Goal: Task Accomplishment & Management: Manage account settings

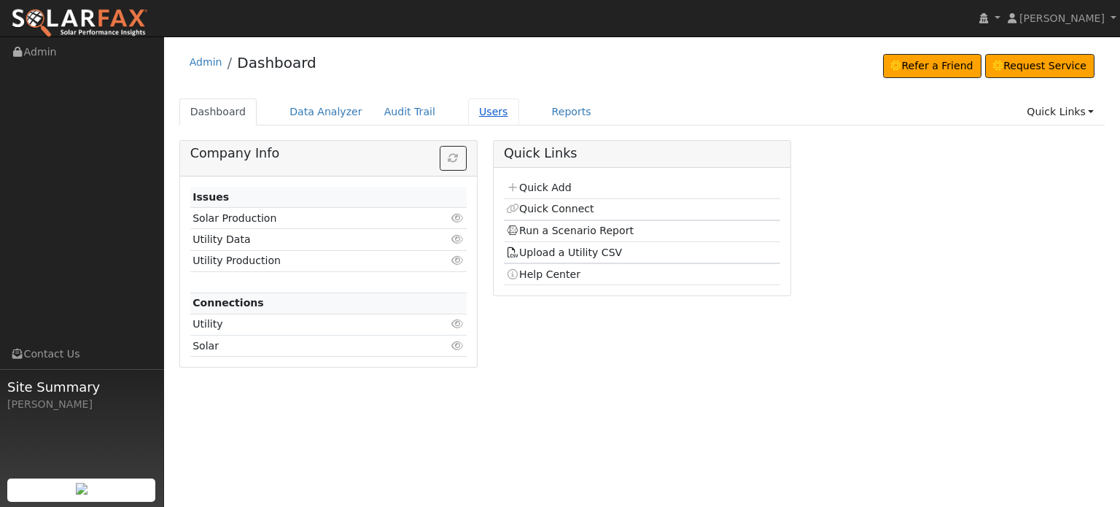
click at [471, 114] on link "Users" at bounding box center [493, 111] width 51 height 27
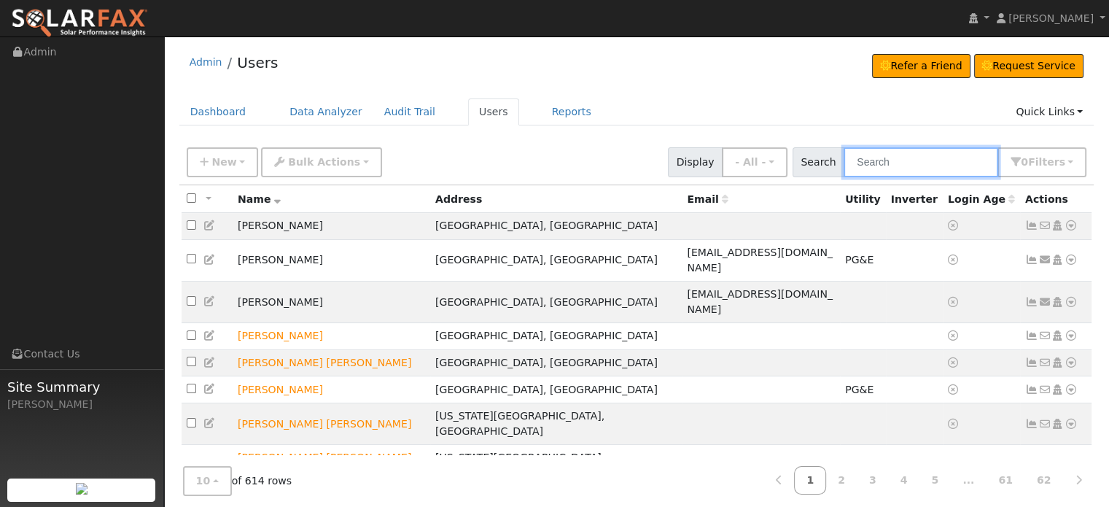
click at [902, 170] on input "text" at bounding box center [921, 162] width 155 height 30
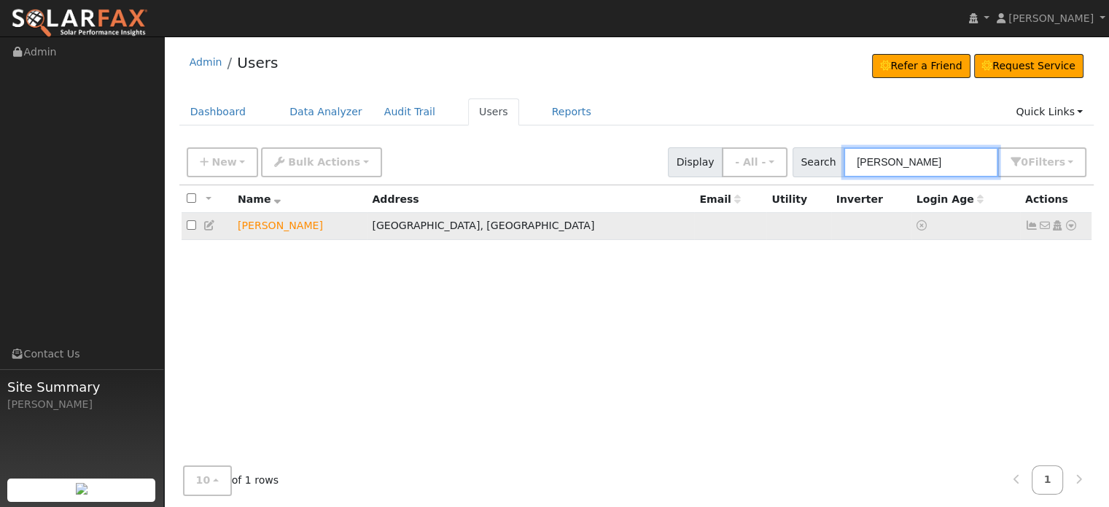
type input "[PERSON_NAME]"
click at [1072, 224] on icon at bounding box center [1071, 225] width 13 height 10
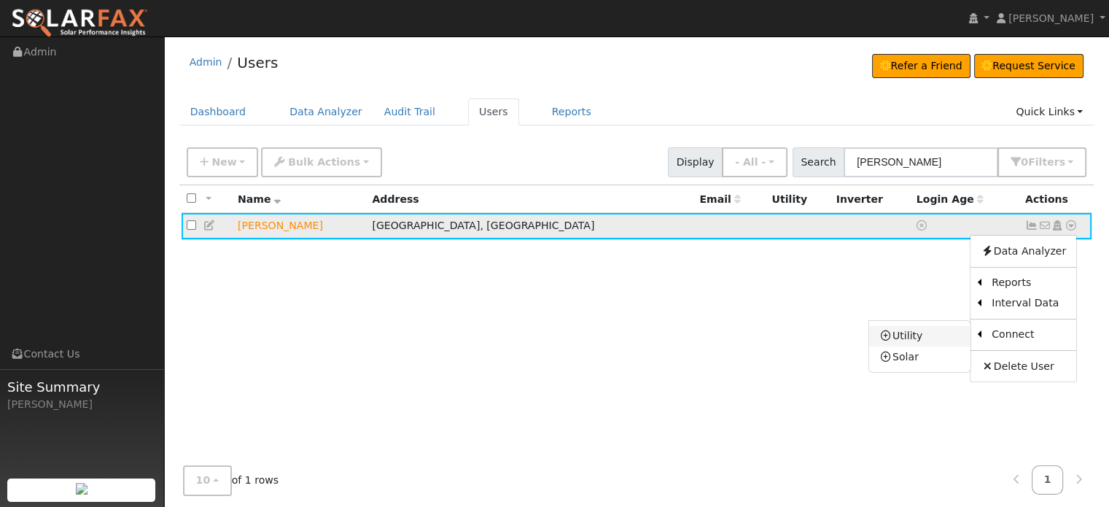
click at [906, 332] on link "Utility" at bounding box center [919, 336] width 101 height 20
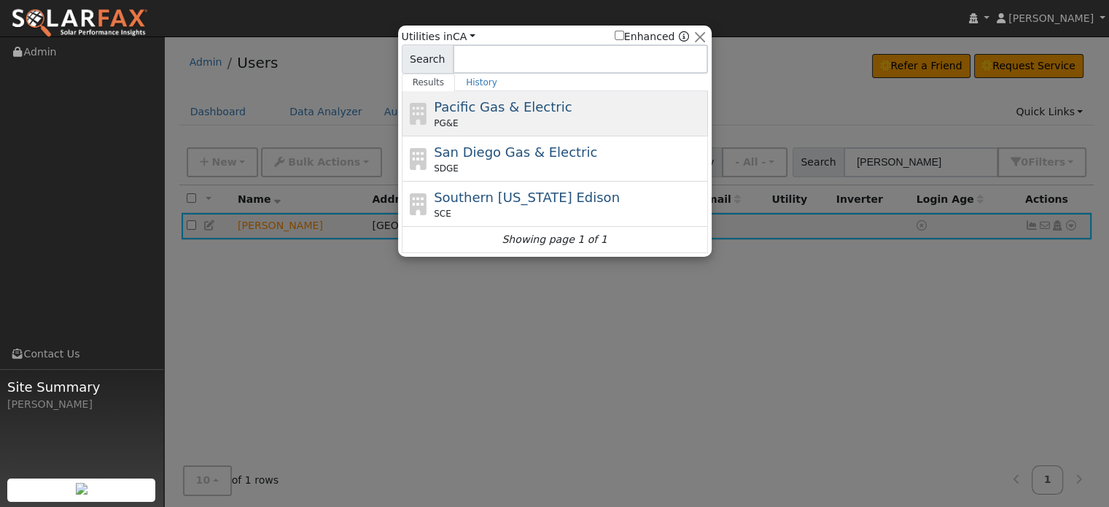
click at [514, 118] on div "PG&E" at bounding box center [569, 123] width 271 height 13
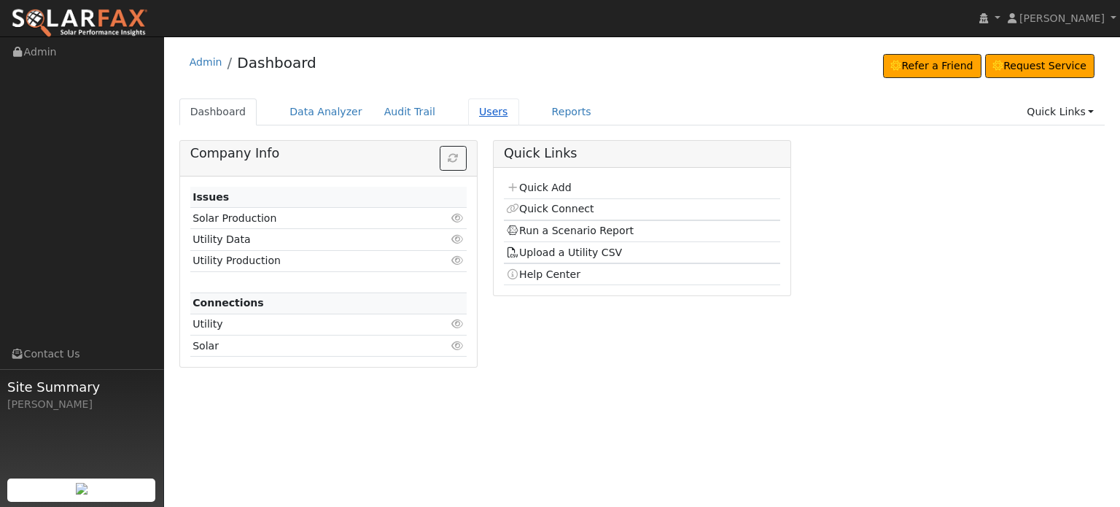
click at [468, 111] on link "Users" at bounding box center [493, 111] width 51 height 27
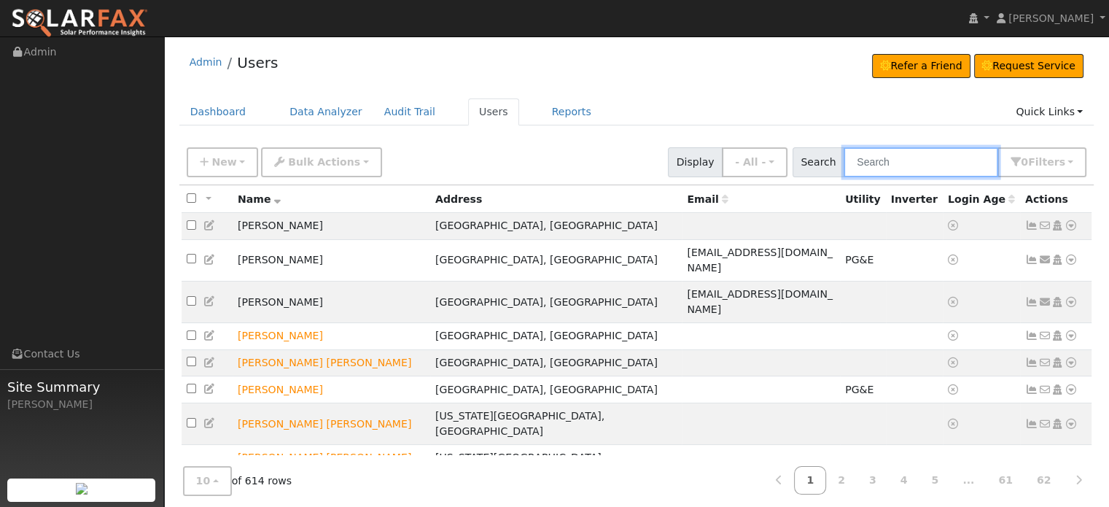
click at [893, 163] on input "text" at bounding box center [921, 162] width 155 height 30
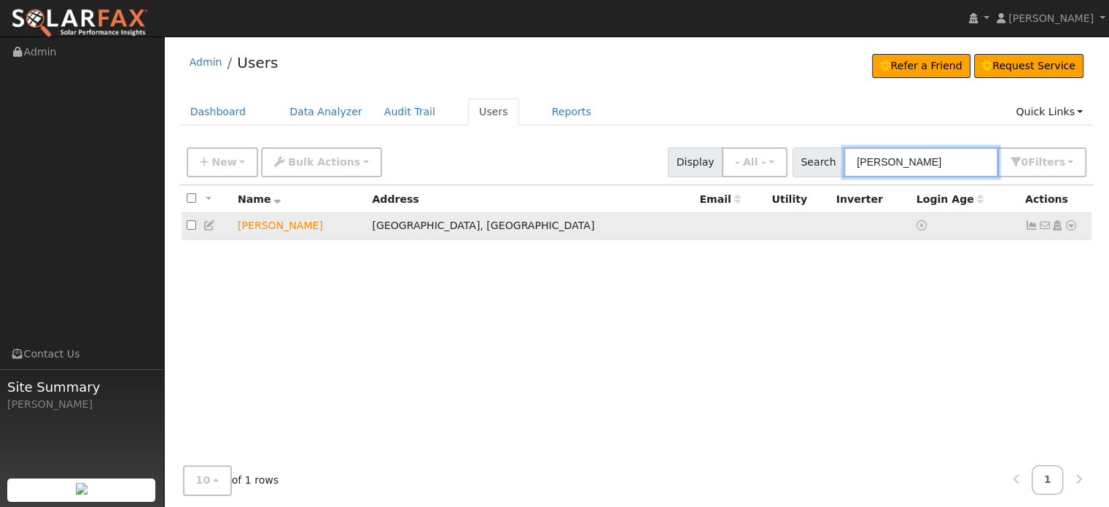
type input "jean"
click at [211, 227] on icon at bounding box center [209, 225] width 13 height 10
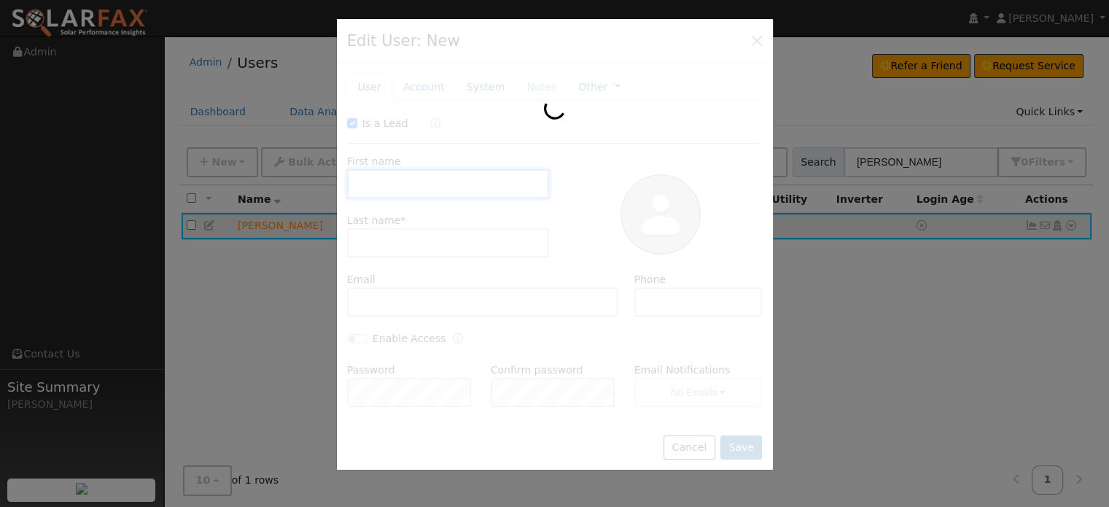
checkbox input "true"
type input "Jean"
type input "Hosig"
type input "Pacific Gas & Electric"
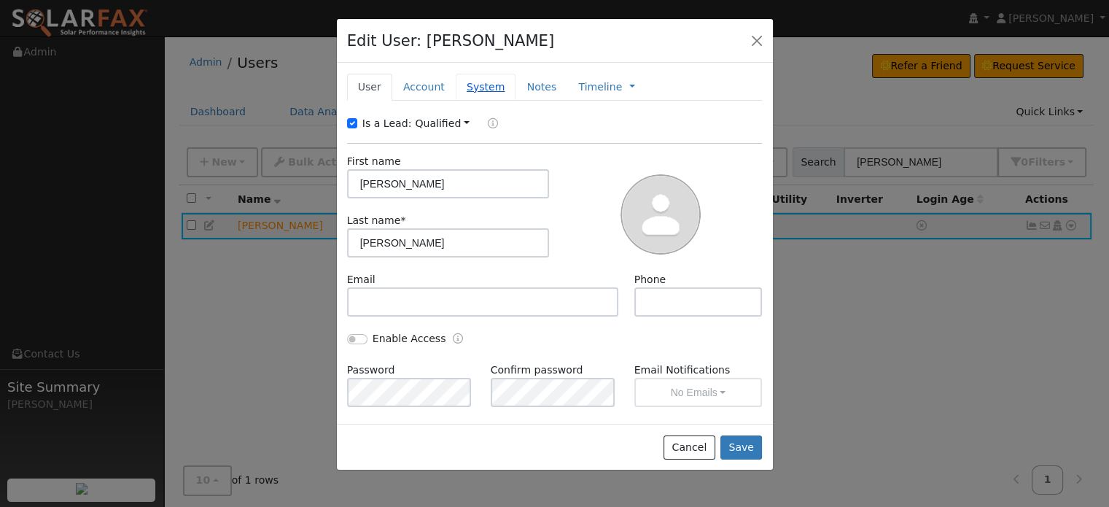
click at [475, 87] on link "System" at bounding box center [486, 87] width 61 height 27
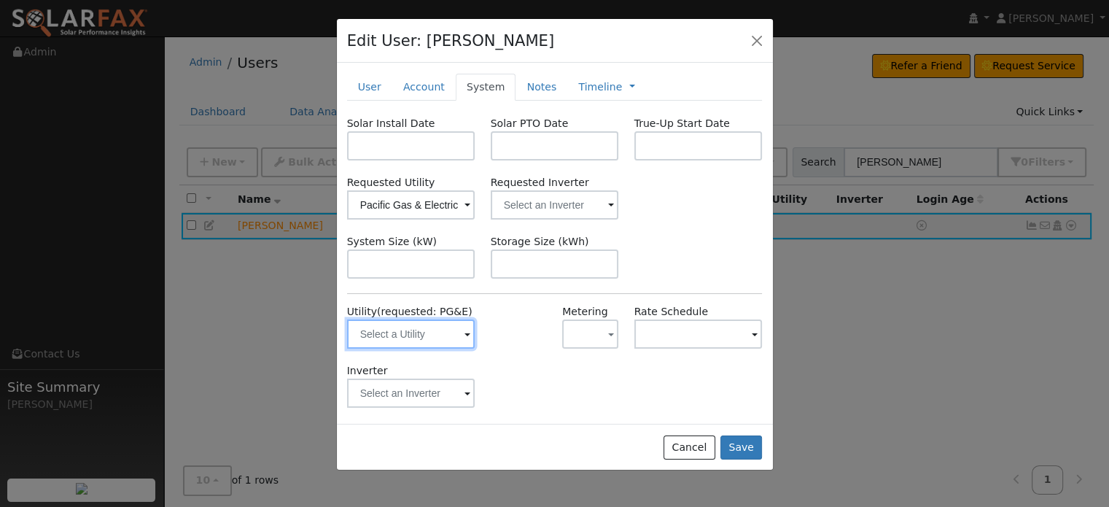
click at [379, 338] on input "text" at bounding box center [411, 333] width 128 height 29
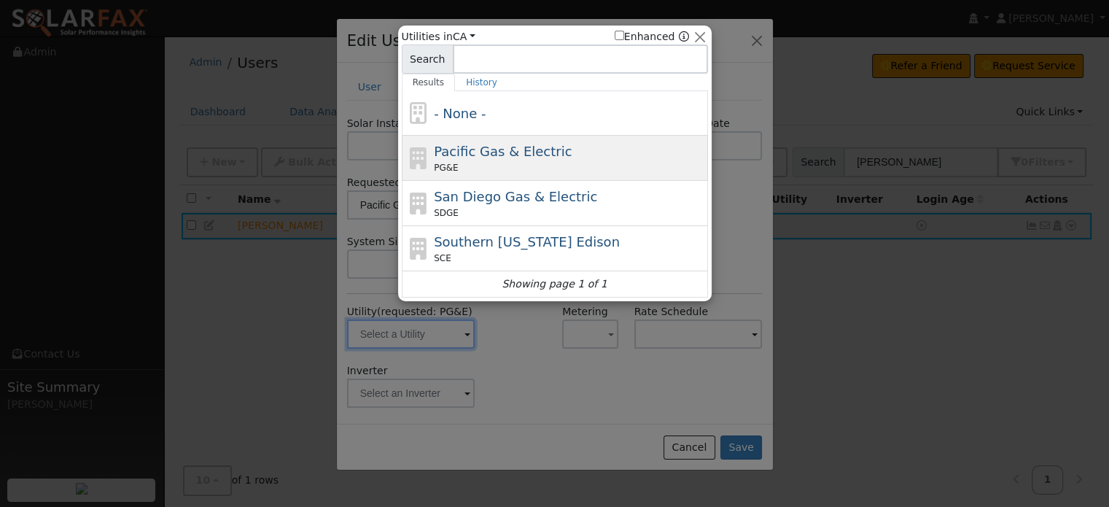
click at [456, 168] on div "PG&E" at bounding box center [569, 167] width 271 height 13
type input "PG&E"
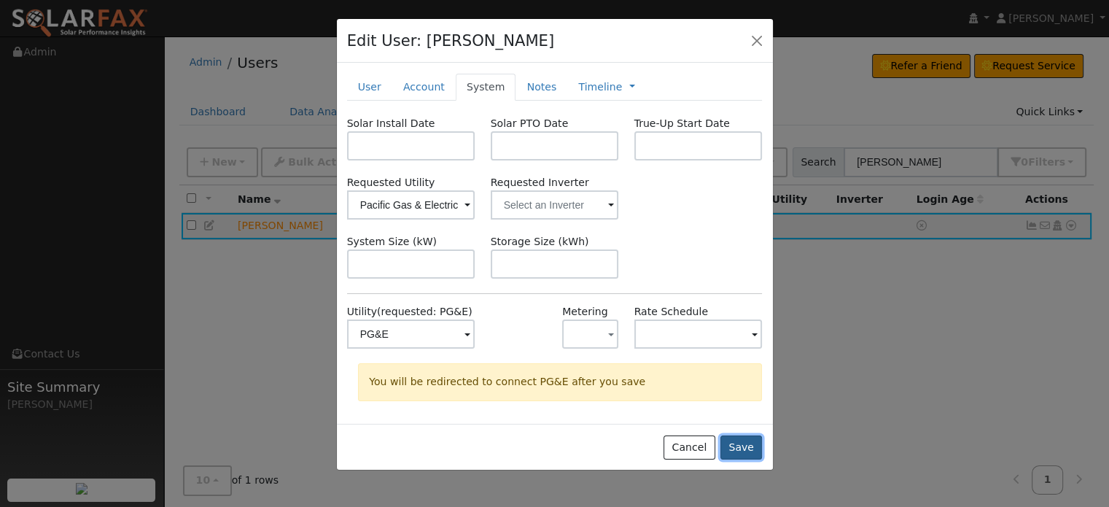
click at [741, 451] on button "Save" at bounding box center [741, 447] width 42 height 25
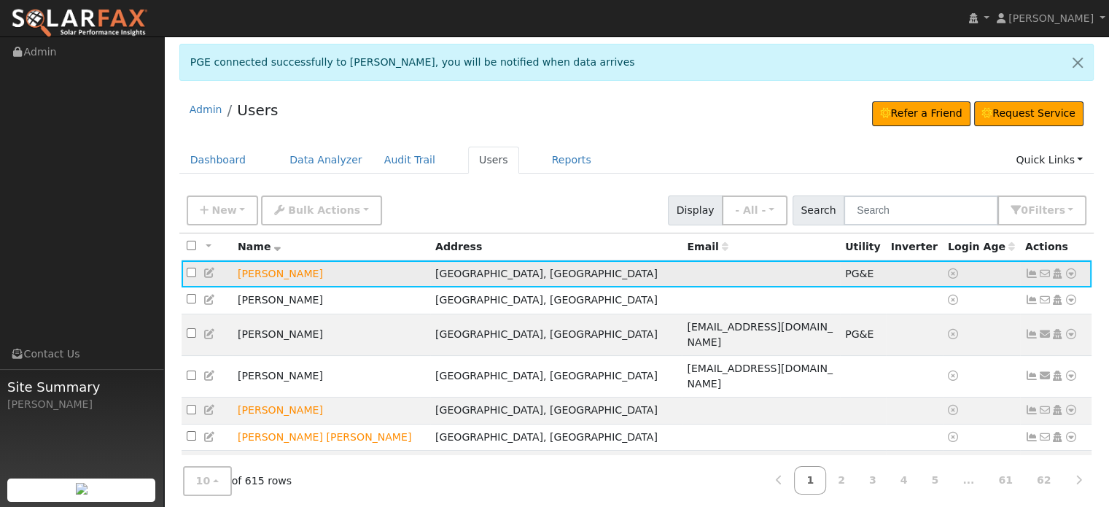
click at [1028, 273] on icon at bounding box center [1031, 273] width 13 height 10
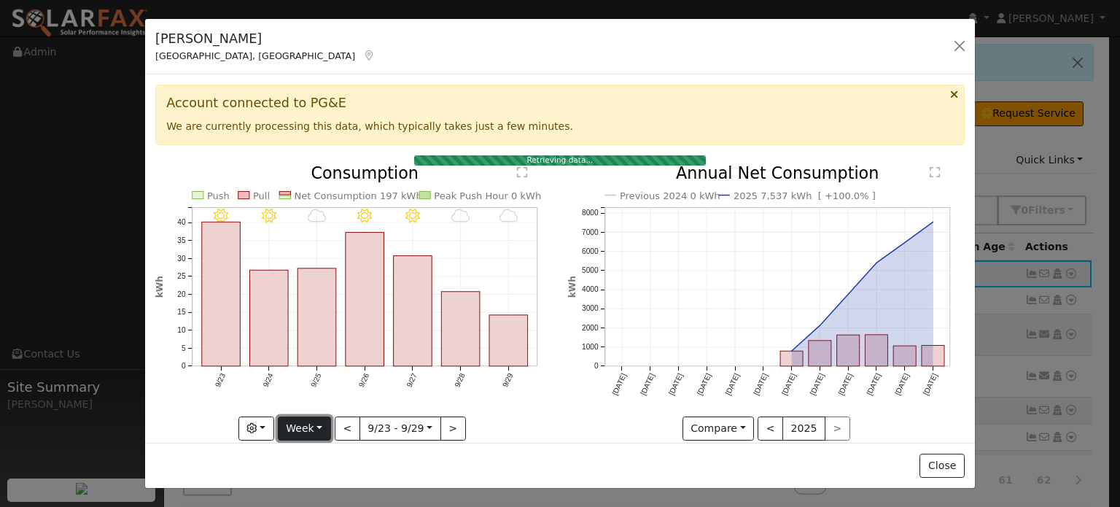
click at [317, 416] on button "Week" at bounding box center [304, 428] width 53 height 25
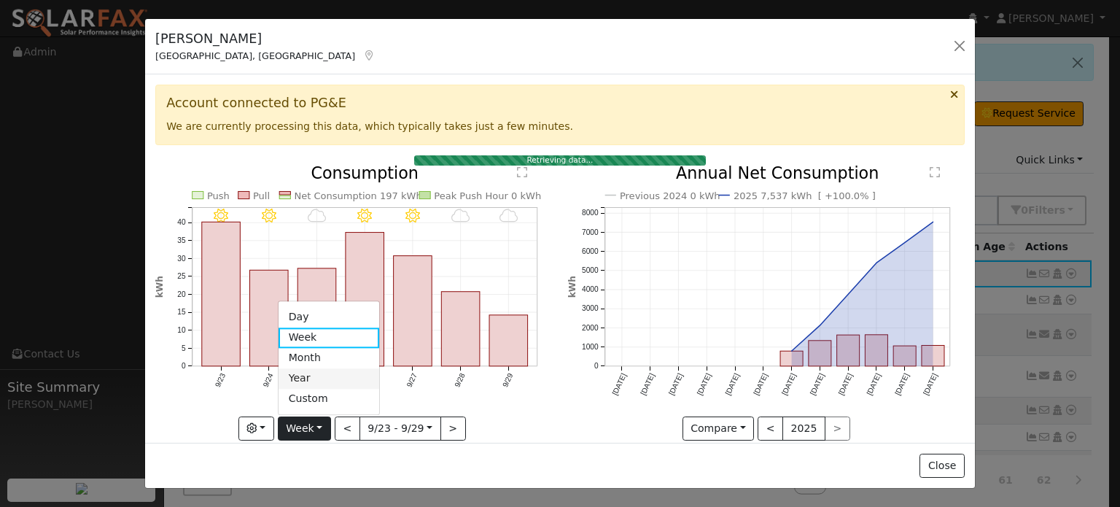
click at [301, 376] on link "Year" at bounding box center [329, 378] width 101 height 20
type input "[DATE]"
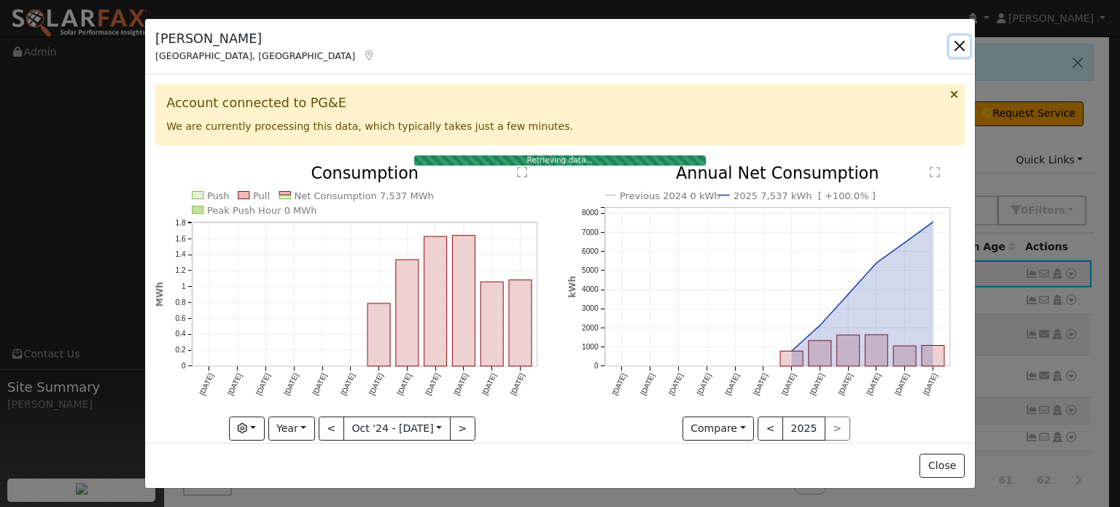
click at [960, 43] on button "button" at bounding box center [959, 46] width 20 height 20
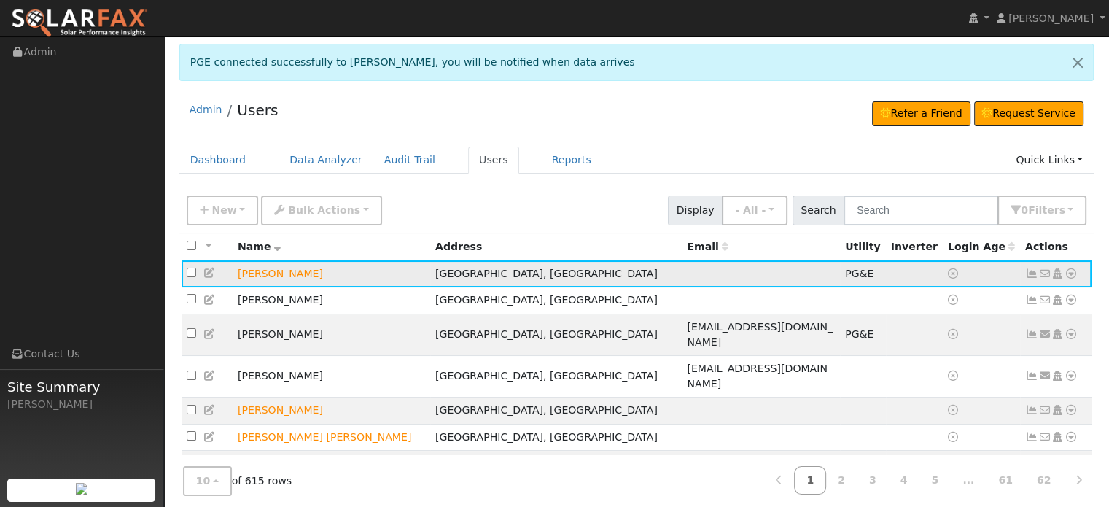
click at [1026, 272] on icon at bounding box center [1031, 273] width 13 height 10
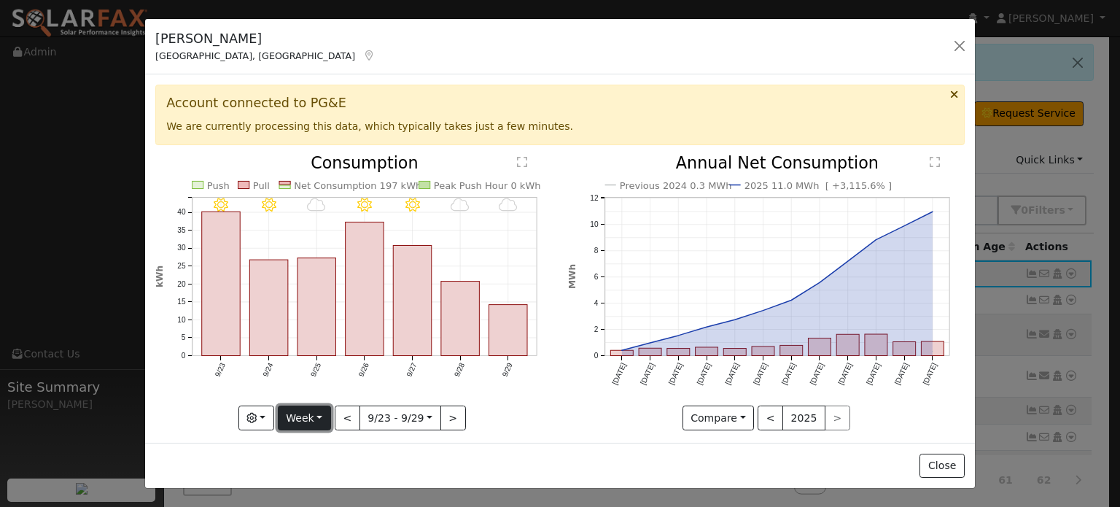
click at [311, 411] on button "Week" at bounding box center [304, 417] width 53 height 25
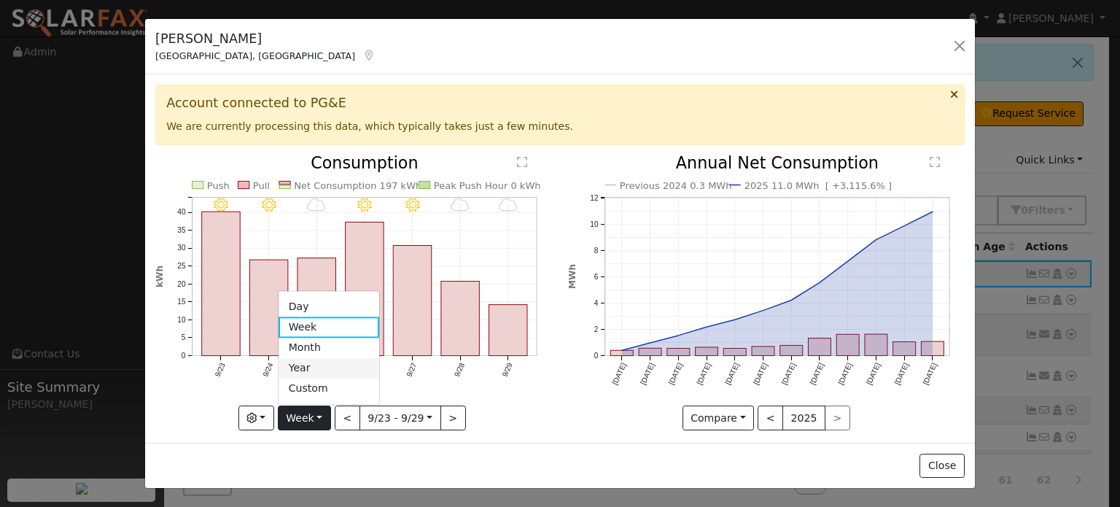
click at [305, 366] on link "Year" at bounding box center [329, 368] width 101 height 20
type input "[DATE]"
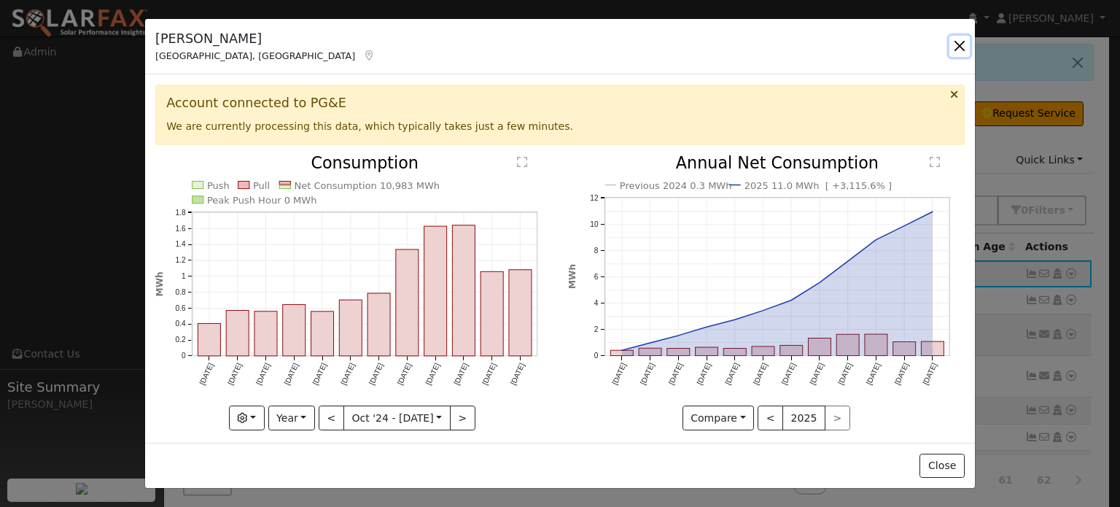
click at [961, 49] on button "button" at bounding box center [959, 46] width 20 height 20
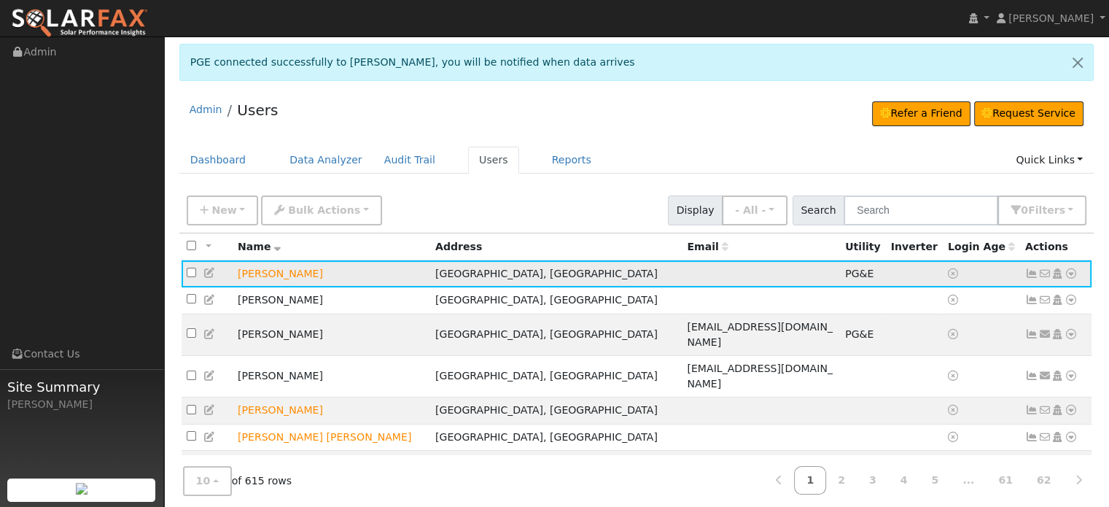
click at [1071, 271] on icon at bounding box center [1071, 273] width 13 height 10
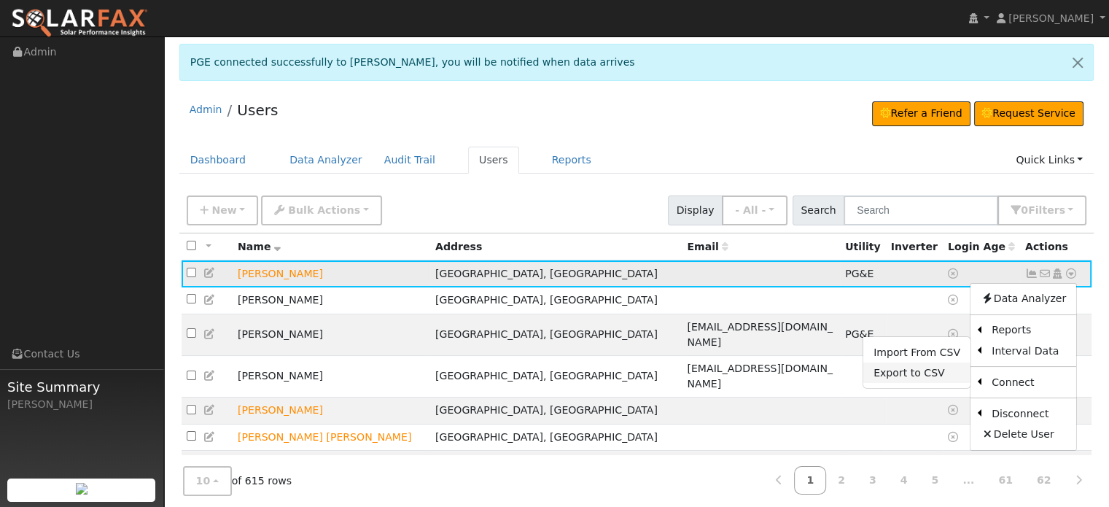
click at [928, 370] on link "Export to CSV" at bounding box center [916, 372] width 107 height 20
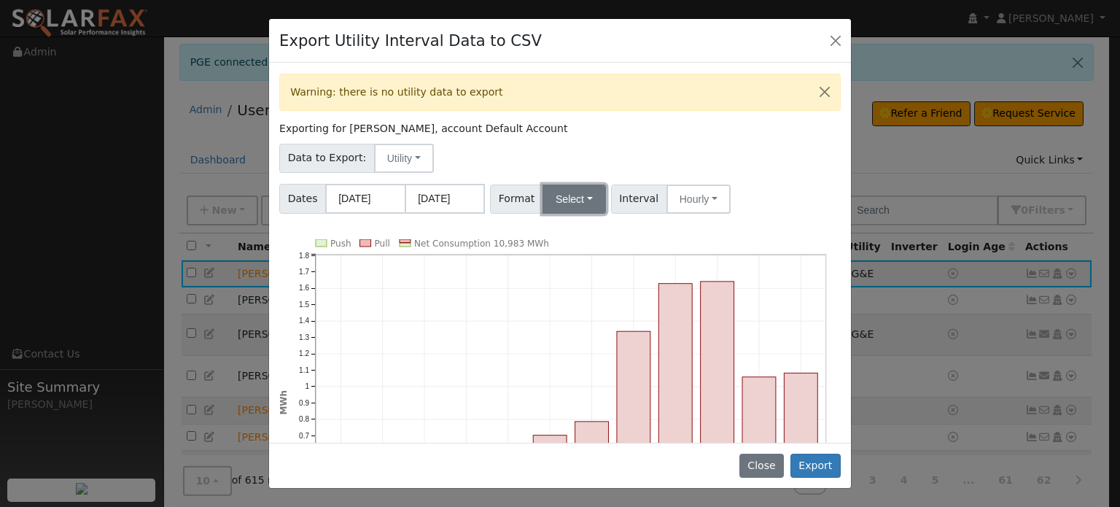
click at [579, 195] on button "Select" at bounding box center [574, 198] width 63 height 29
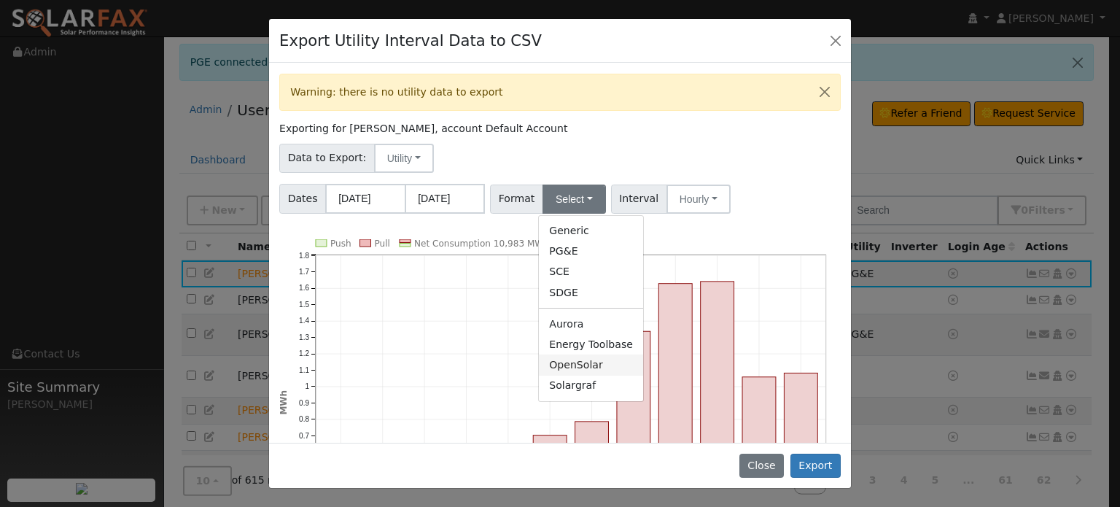
click at [559, 358] on link "OpenSolar" at bounding box center [591, 364] width 104 height 20
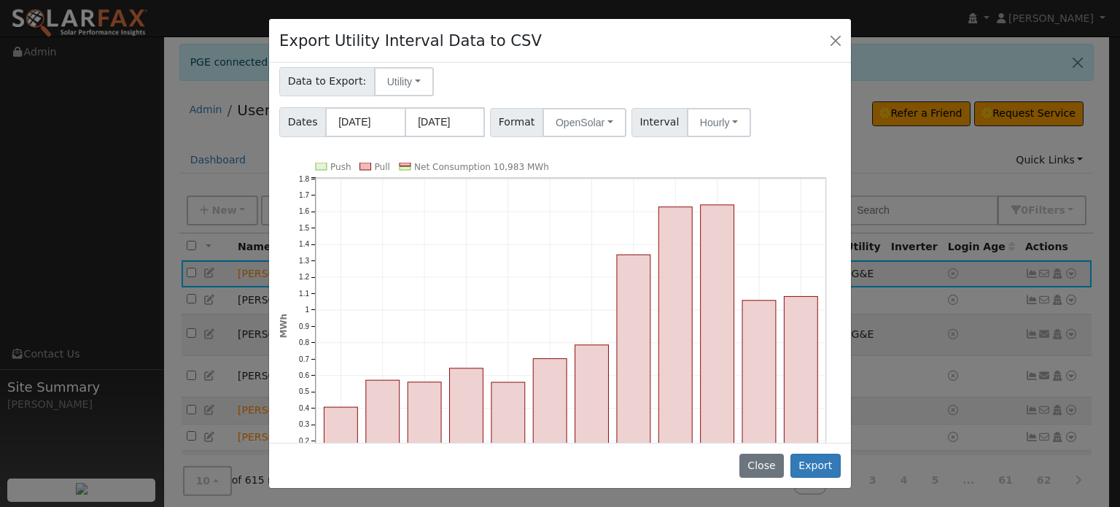
scroll to position [146, 0]
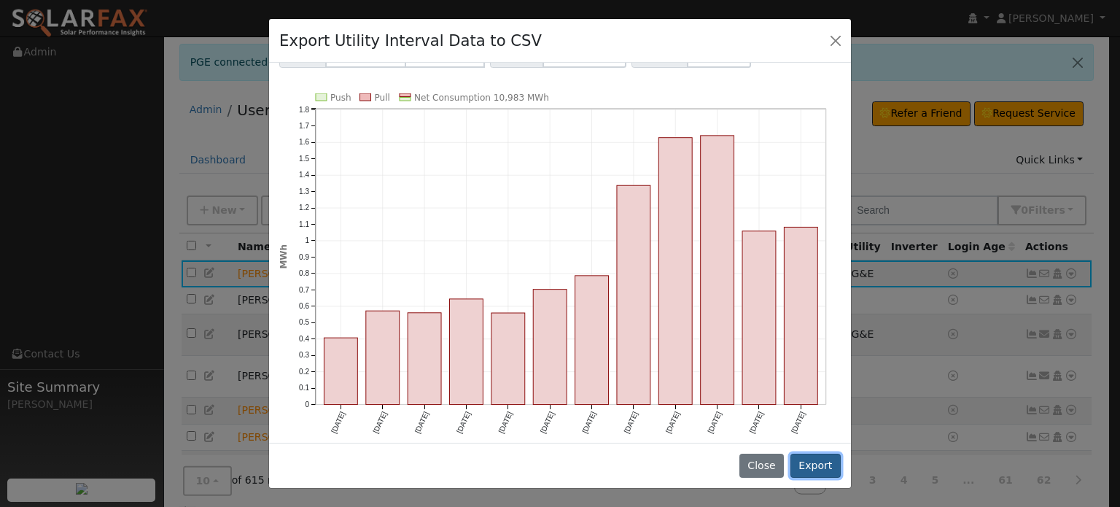
click at [825, 469] on button "Export" at bounding box center [815, 466] width 50 height 25
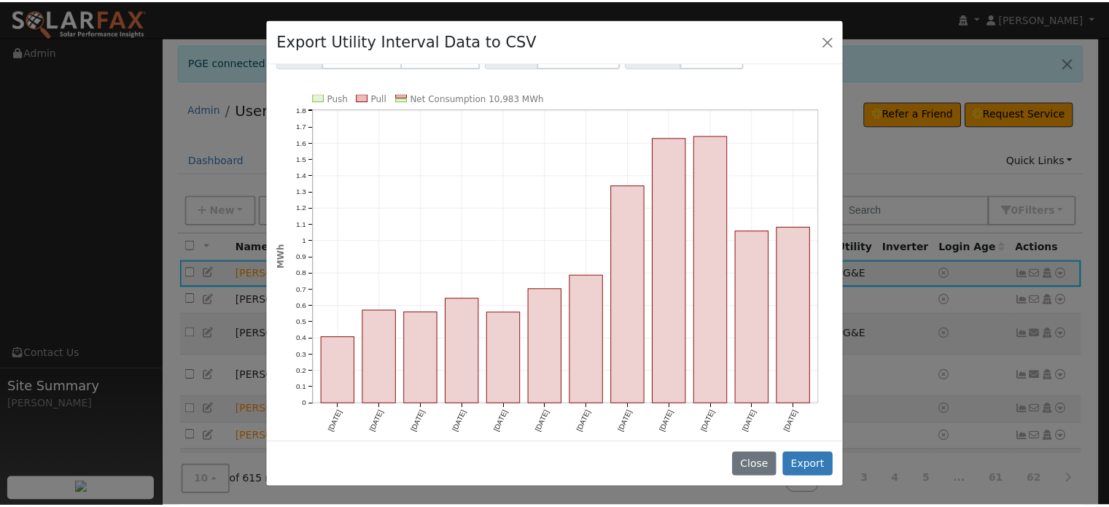
scroll to position [0, 0]
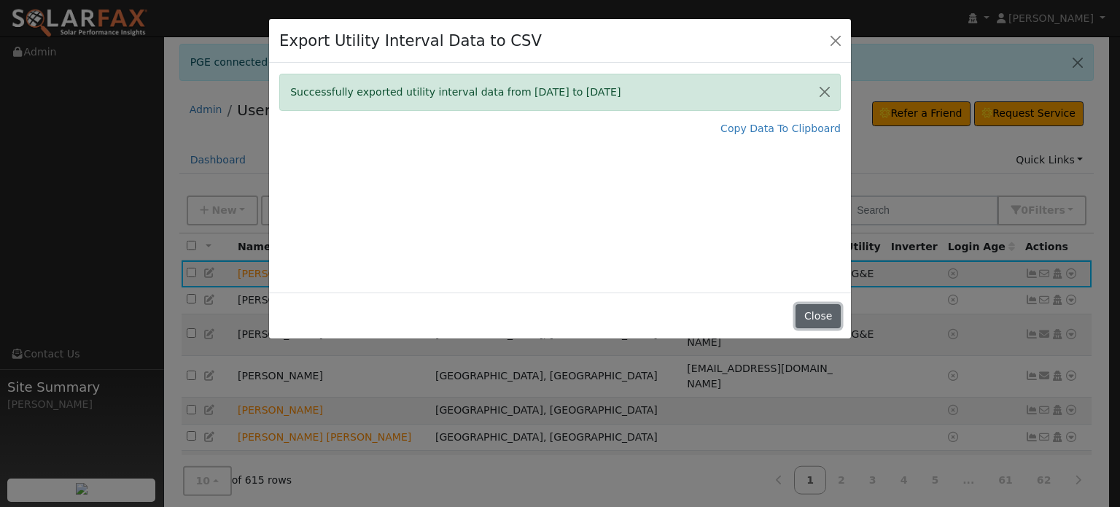
click at [817, 314] on button "Close" at bounding box center [818, 316] width 44 height 25
